Goal: Task Accomplishment & Management: Use online tool/utility

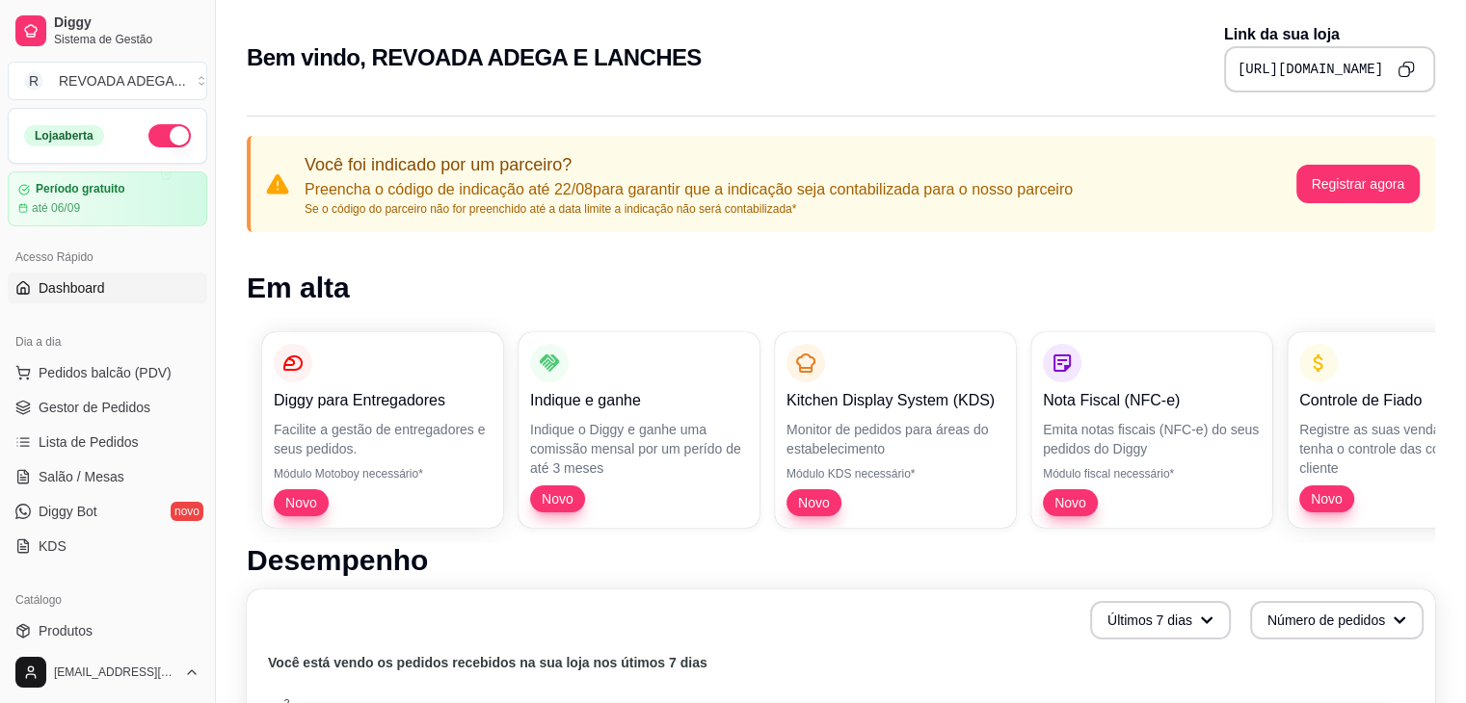
click at [721, 171] on p "Você foi indicado por um parceiro?" at bounding box center [688, 164] width 768 height 27
click at [126, 407] on span "Gestor de Pedidos" at bounding box center [95, 407] width 112 height 19
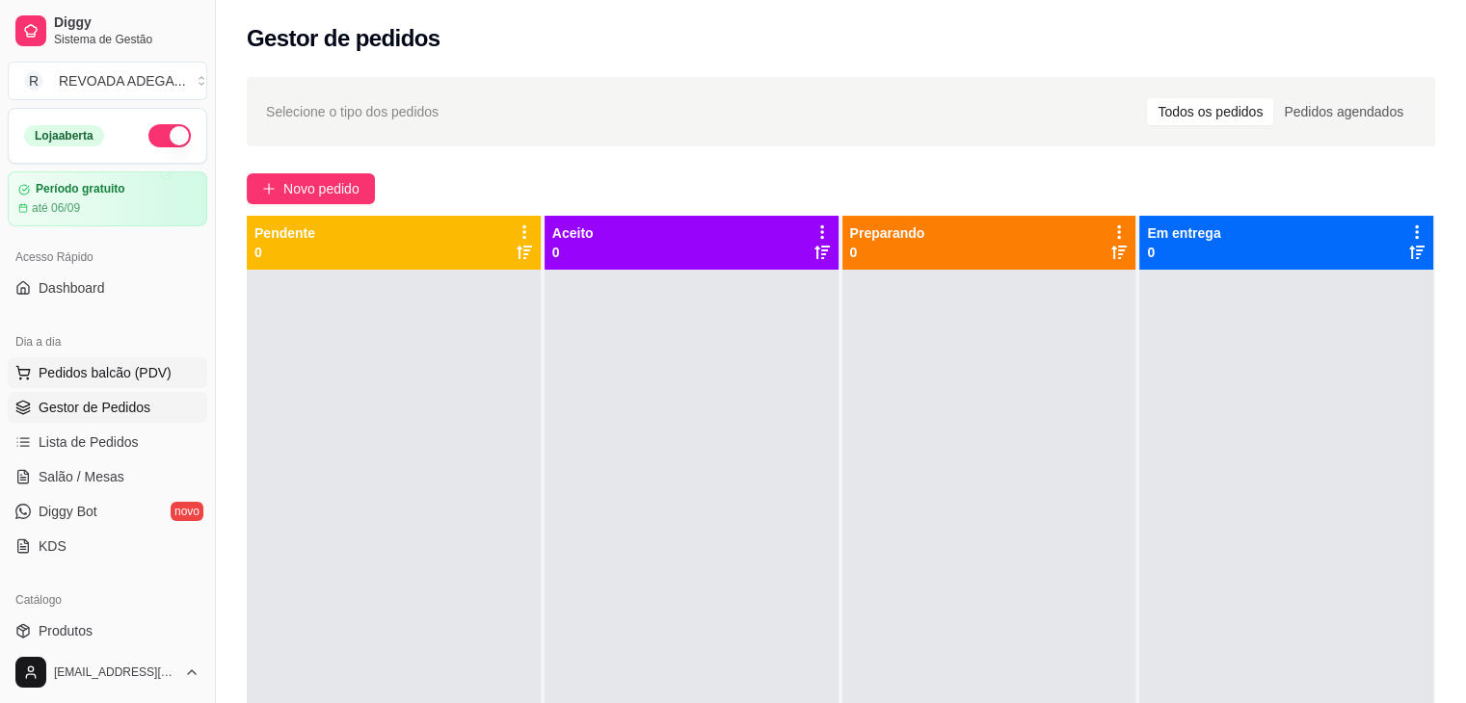
click at [102, 365] on span "Pedidos balcão (PDV)" at bounding box center [105, 372] width 133 height 19
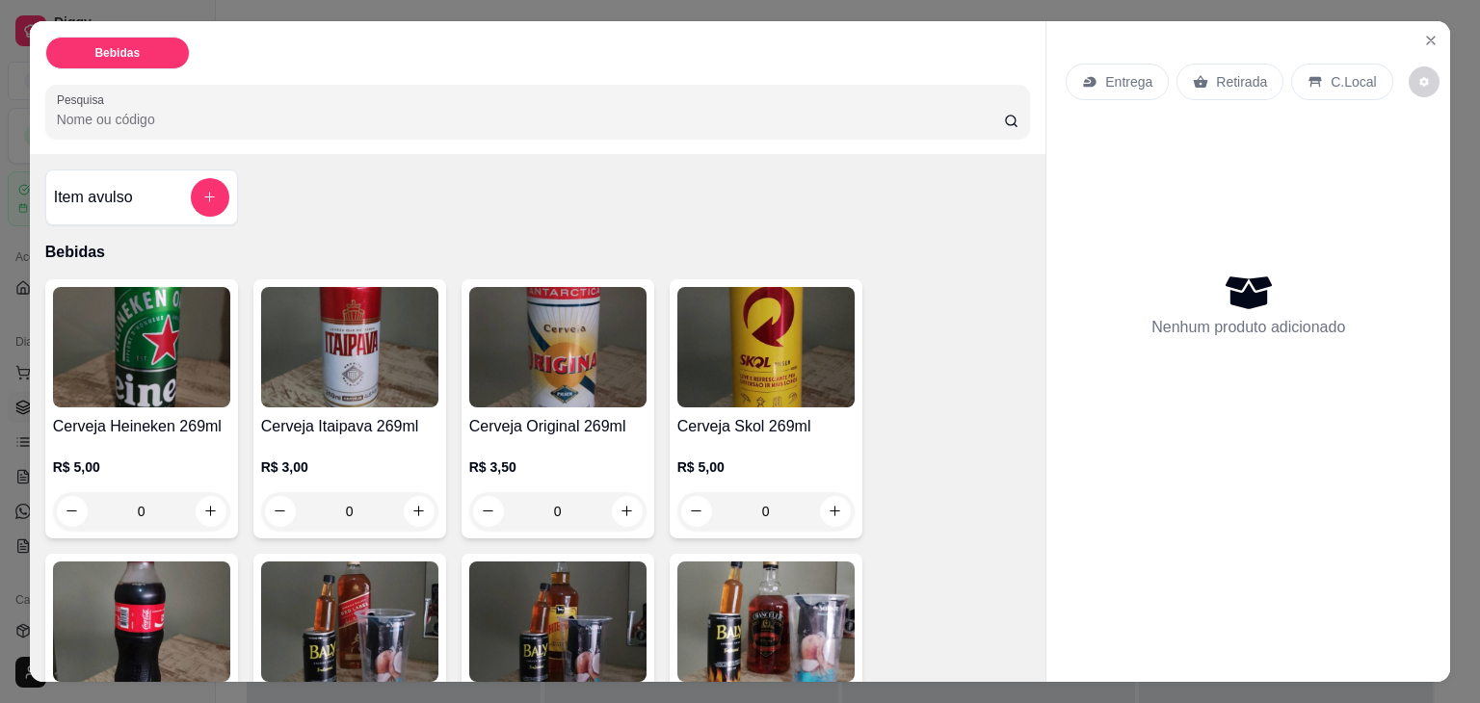
click at [114, 389] on img at bounding box center [141, 347] width 177 height 120
click at [1423, 33] on icon "Close" at bounding box center [1430, 40] width 15 height 15
